Goal: Information Seeking & Learning: Learn about a topic

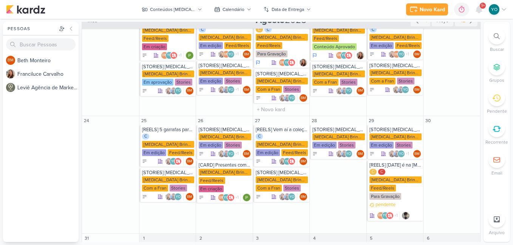
scroll to position [176, 0]
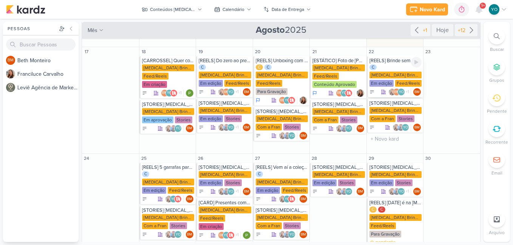
click at [393, 72] on div "[MEDICAL_DATA] Brindes PF" at bounding box center [395, 75] width 52 height 7
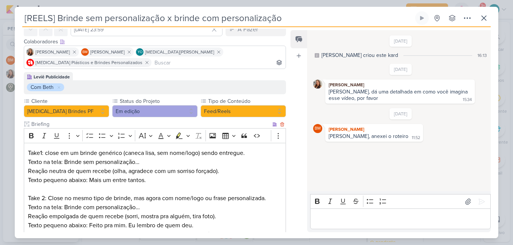
scroll to position [76, 0]
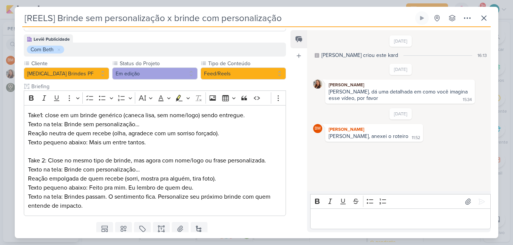
click at [394, 218] on p "Editor editing area: main" at bounding box center [400, 219] width 173 height 9
click at [483, 14] on icon at bounding box center [483, 18] width 9 height 9
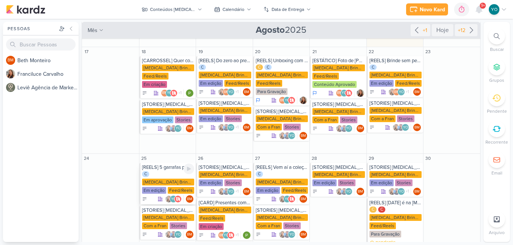
click at [169, 172] on div "C [MEDICAL_DATA] Brindes PF Em edição Feed/Reels" at bounding box center [168, 182] width 52 height 23
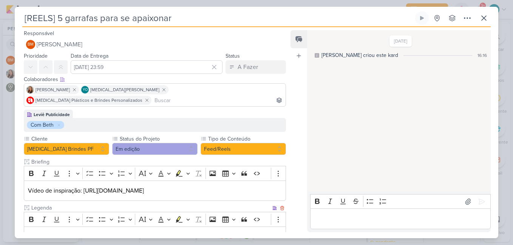
scroll to position [56, 0]
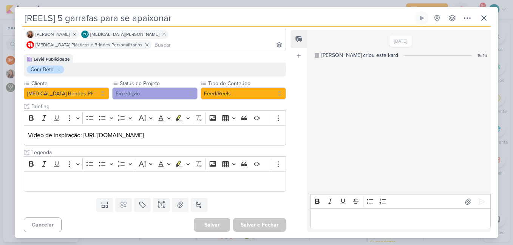
click at [349, 213] on div "Editor editing area: main" at bounding box center [400, 219] width 181 height 21
click at [485, 14] on icon at bounding box center [483, 18] width 9 height 9
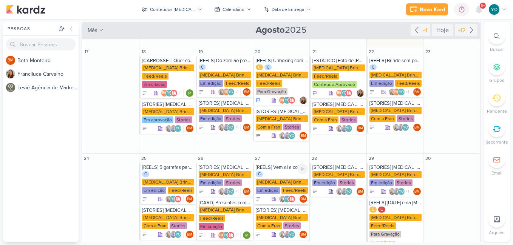
click at [270, 179] on div "[MEDICAL_DATA] Brindes PF" at bounding box center [282, 182] width 52 height 7
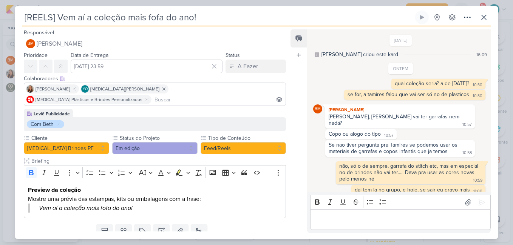
scroll to position [22, 0]
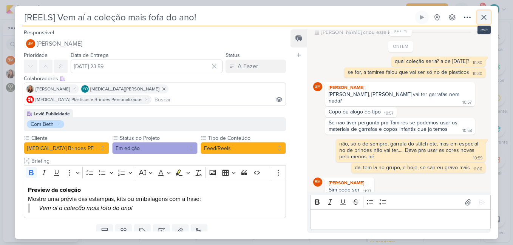
click at [482, 19] on icon at bounding box center [484, 17] width 5 height 5
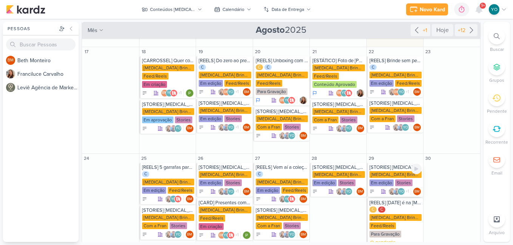
click at [400, 171] on div "[MEDICAL_DATA] Brindes PF" at bounding box center [395, 174] width 52 height 7
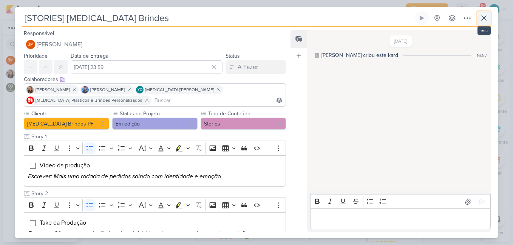
click at [482, 14] on icon at bounding box center [483, 18] width 9 height 9
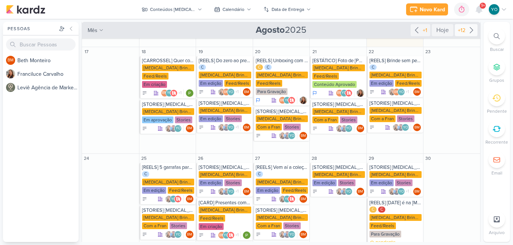
click at [467, 32] on icon at bounding box center [471, 30] width 9 height 9
click at [467, 28] on icon at bounding box center [471, 30] width 9 height 9
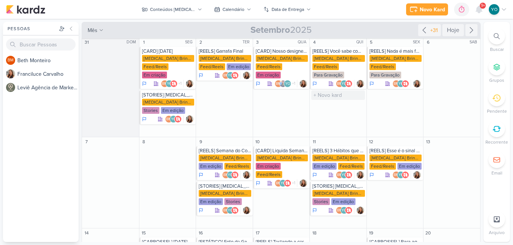
scroll to position [0, 0]
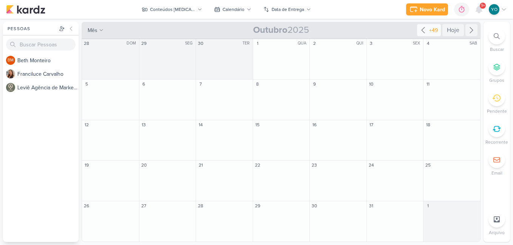
click at [429, 27] on div "+49" at bounding box center [434, 30] width 12 height 8
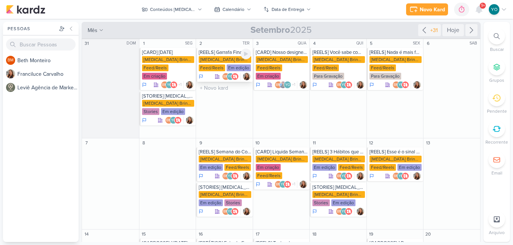
click at [232, 60] on div "[MEDICAL_DATA] Brindes PF" at bounding box center [225, 59] width 52 height 7
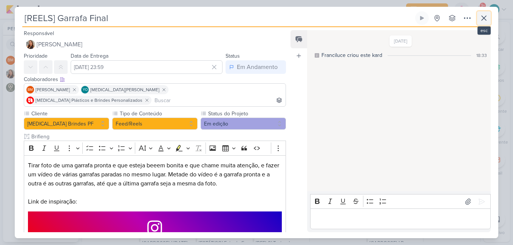
click at [480, 21] on icon at bounding box center [483, 18] width 9 height 9
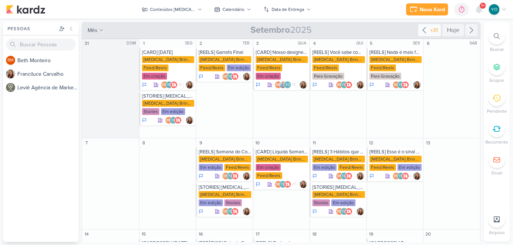
click at [423, 31] on icon at bounding box center [424, 30] width 9 height 9
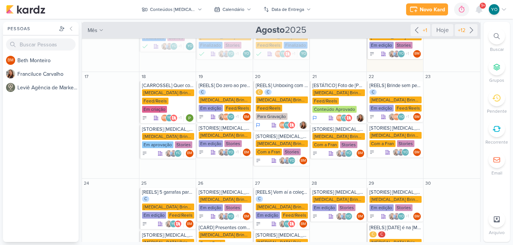
scroll to position [227, 0]
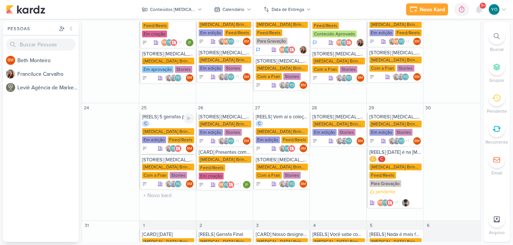
click at [170, 128] on div "[MEDICAL_DATA] Brindes PF" at bounding box center [168, 131] width 52 height 7
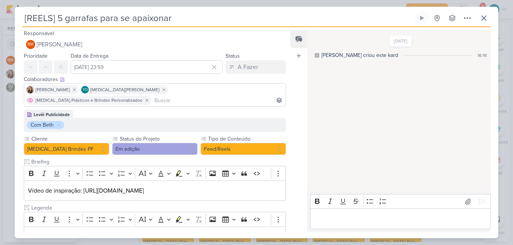
scroll to position [56, 0]
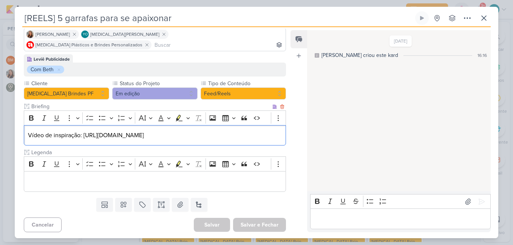
drag, startPoint x: 125, startPoint y: 134, endPoint x: 85, endPoint y: 127, distance: 41.0
click at [85, 131] on p "Vídeo de inspiração: [URL][DOMAIN_NAME]" at bounding box center [155, 135] width 254 height 9
click at [480, 18] on icon at bounding box center [483, 18] width 9 height 9
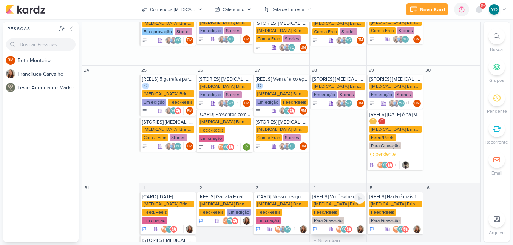
scroll to position [289, 0]
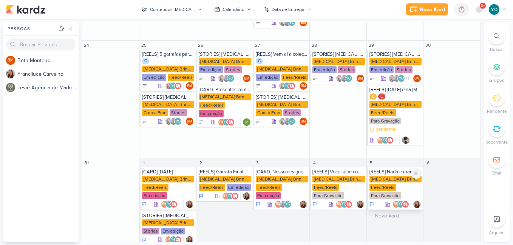
click at [395, 182] on div "[MEDICAL_DATA] Brindes PF Feed/Reels Para Gravação" at bounding box center [395, 188] width 52 height 24
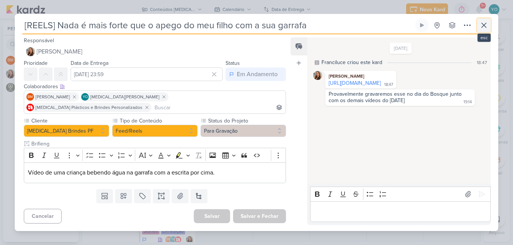
click at [485, 28] on icon at bounding box center [484, 25] width 5 height 5
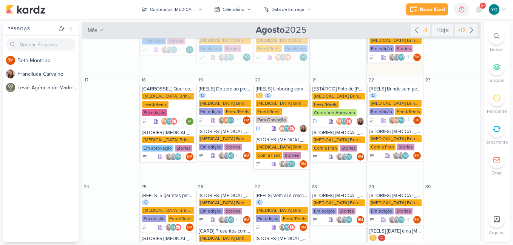
scroll to position [100, 0]
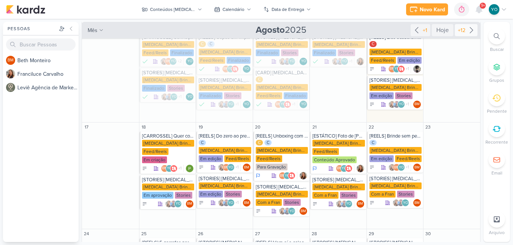
click at [467, 32] on icon at bounding box center [471, 30] width 9 height 9
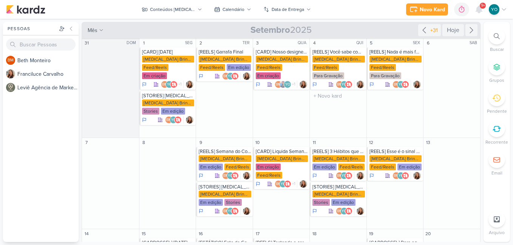
scroll to position [0, 0]
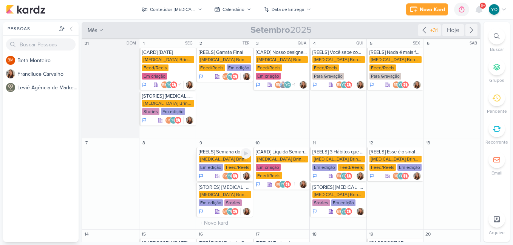
click at [222, 156] on div "[MEDICAL_DATA] Brindes PF Em edição Feed/Reels" at bounding box center [225, 164] width 52 height 16
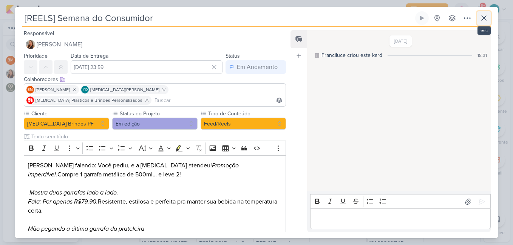
click at [489, 19] on button at bounding box center [484, 18] width 14 height 14
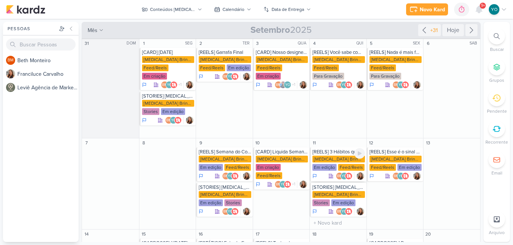
click at [343, 164] on div "Feed/Reels" at bounding box center [351, 167] width 26 height 7
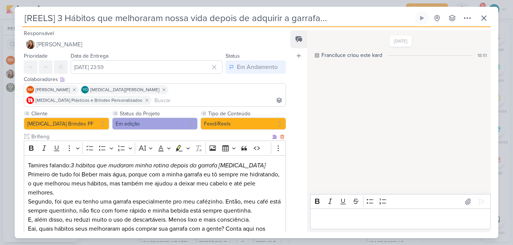
scroll to position [76, 0]
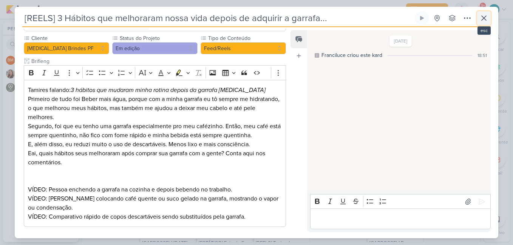
click at [481, 18] on icon at bounding box center [483, 18] width 9 height 9
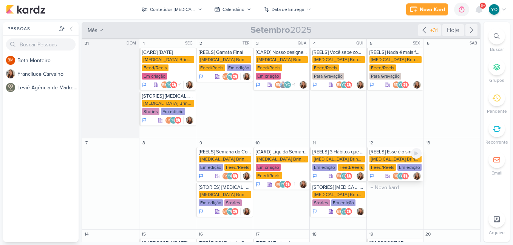
click at [402, 156] on div "[MEDICAL_DATA] Brindes PF" at bounding box center [395, 159] width 52 height 7
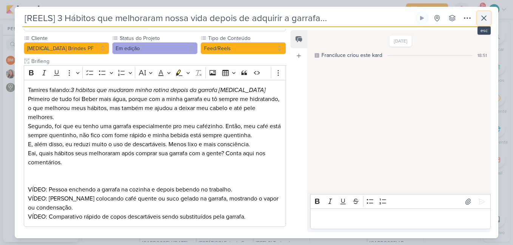
click at [483, 22] on icon at bounding box center [483, 18] width 9 height 9
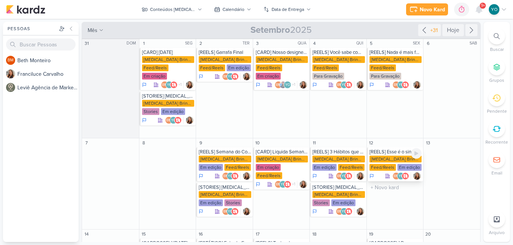
click at [386, 156] on div "[MEDICAL_DATA] Brindes PF" at bounding box center [395, 159] width 52 height 7
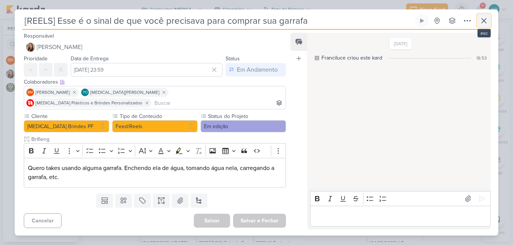
click at [483, 24] on icon at bounding box center [483, 20] width 9 height 9
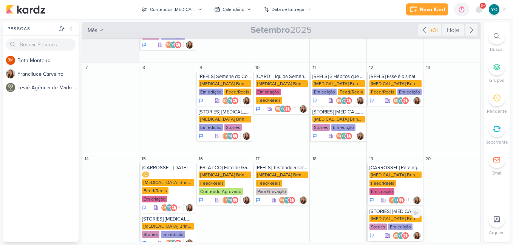
scroll to position [114, 0]
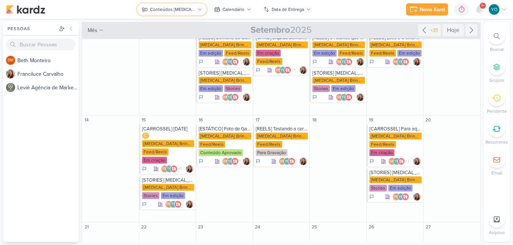
click at [184, 9] on div "Conteúdos [MEDICAL_DATA] Brindes PF" at bounding box center [172, 9] width 45 height 7
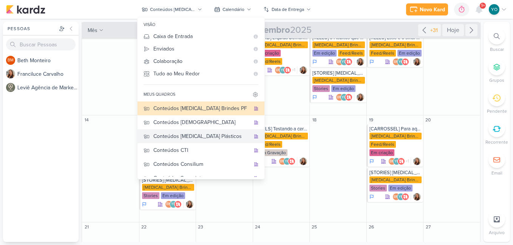
click at [210, 139] on div "Conteúdos [MEDICAL_DATA] Plásticos" at bounding box center [201, 137] width 97 height 8
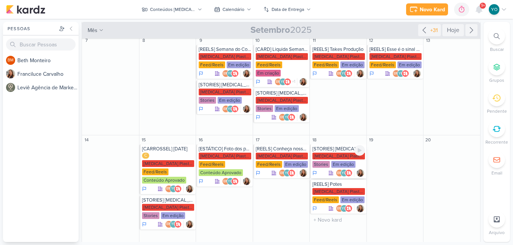
scroll to position [0, 0]
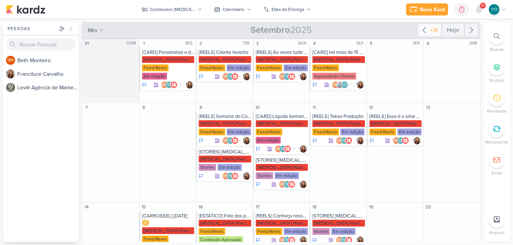
click at [425, 35] on div "+31" at bounding box center [429, 30] width 23 height 12
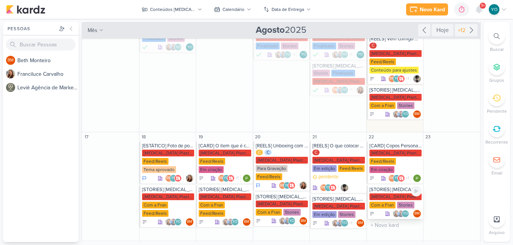
scroll to position [113, 0]
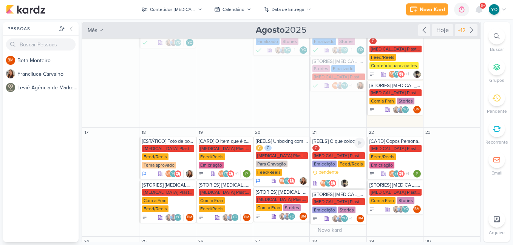
click at [347, 161] on div "Feed/Reels" at bounding box center [351, 164] width 26 height 7
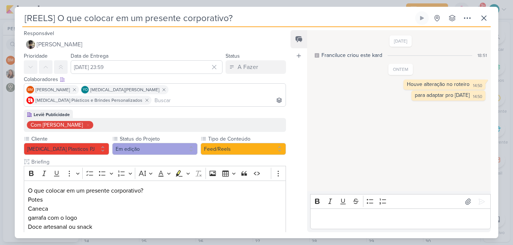
scroll to position [263, 0]
